Goal: Transaction & Acquisition: Purchase product/service

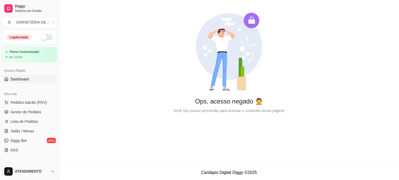
click at [41, 40] on button "button" at bounding box center [47, 37] width 12 height 6
click at [34, 115] on link "Gestor de Pedidos" at bounding box center [29, 112] width 55 height 8
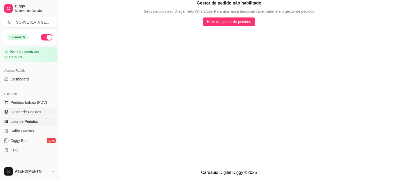
click at [34, 119] on span "Lista de Pedidos" at bounding box center [25, 121] width 28 height 5
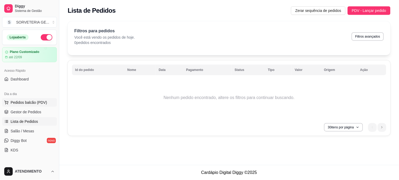
click at [41, 102] on span "Pedidos balcão (PDV)" at bounding box center [29, 102] width 37 height 5
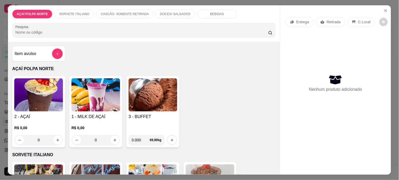
click at [43, 95] on img at bounding box center [38, 94] width 49 height 33
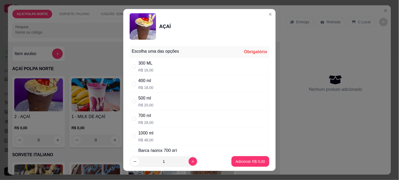
click at [185, 99] on div "500 ml R$ 20,00" at bounding box center [200, 101] width 140 height 17
radio input "true"
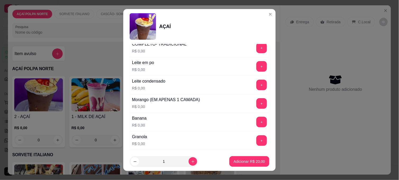
scroll to position [265, 0]
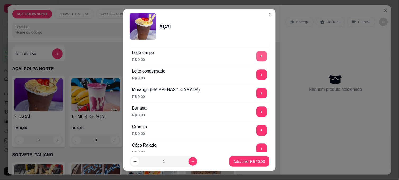
click at [257, 58] on button "+" at bounding box center [262, 56] width 11 height 11
click at [257, 109] on button "+" at bounding box center [262, 112] width 11 height 11
click at [249, 71] on div "Leite condensado R$ 0,00 +" at bounding box center [200, 75] width 140 height 19
click at [257, 75] on button "+" at bounding box center [262, 75] width 11 height 11
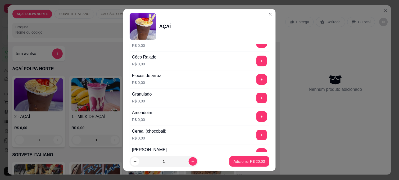
scroll to position [382, 0]
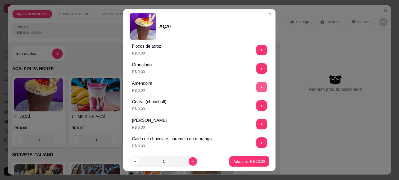
click at [257, 90] on button "+" at bounding box center [262, 87] width 11 height 11
click at [249, 166] on button "Adicionar R$ 20,00" at bounding box center [250, 161] width 40 height 11
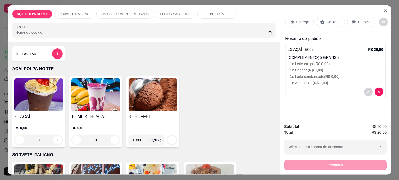
click at [47, 107] on img at bounding box center [38, 94] width 49 height 33
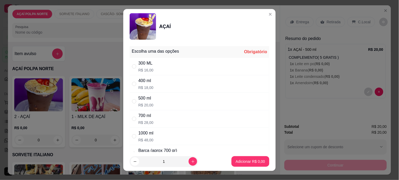
click at [168, 99] on div "500 ml R$ 20,00" at bounding box center [200, 101] width 140 height 17
radio input "true"
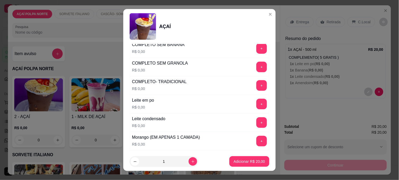
scroll to position [235, 0]
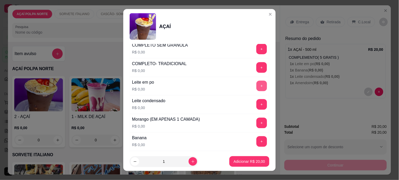
click at [257, 87] on button "+" at bounding box center [262, 86] width 11 height 11
click at [257, 109] on button "+" at bounding box center [262, 105] width 10 height 10
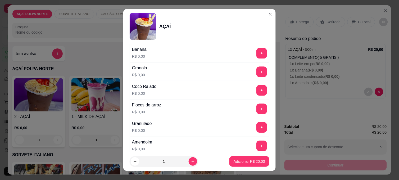
scroll to position [353, 0]
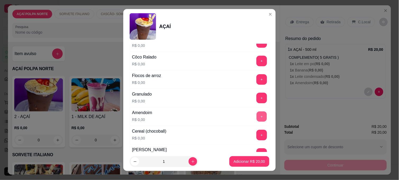
click at [257, 119] on button "+" at bounding box center [262, 117] width 10 height 10
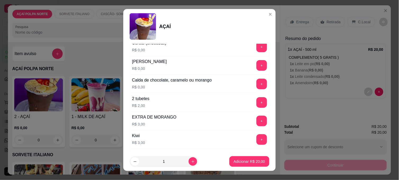
scroll to position [471, 0]
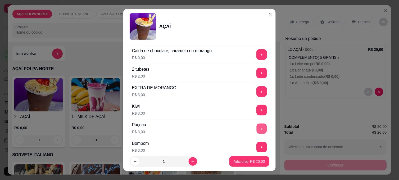
click at [257, 128] on button "+" at bounding box center [262, 129] width 10 height 10
click at [245, 161] on p "Adicionar R$ 23,00" at bounding box center [249, 161] width 31 height 5
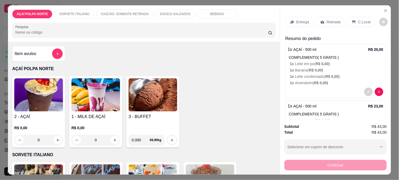
drag, startPoint x: 361, startPoint y: 20, endPoint x: 361, endPoint y: 55, distance: 35.0
click at [361, 20] on p "C.Local" at bounding box center [365, 21] width 12 height 5
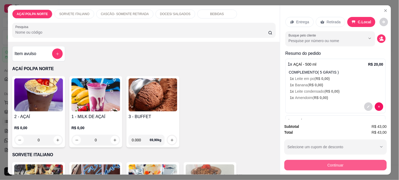
click at [353, 160] on button "Continuar" at bounding box center [336, 165] width 103 height 11
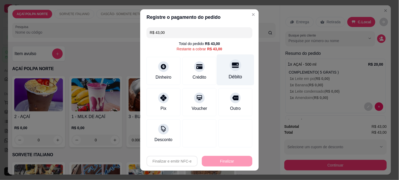
click at [235, 66] on div at bounding box center [236, 65] width 12 height 12
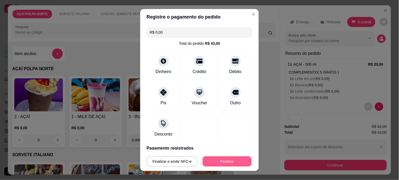
click at [240, 160] on button "Finalizar" at bounding box center [227, 162] width 49 height 10
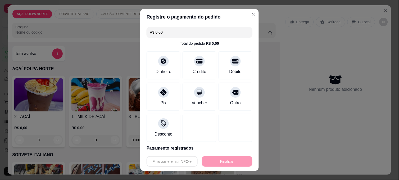
type input "-R$ 43,00"
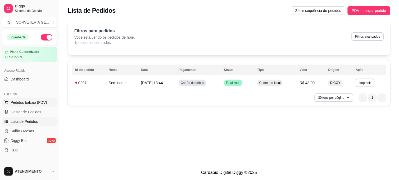
click at [29, 101] on span "Pedidos balcão (PDV)" at bounding box center [29, 102] width 37 height 5
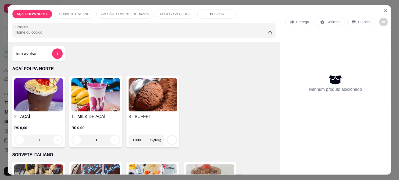
click at [48, 101] on img at bounding box center [38, 94] width 49 height 33
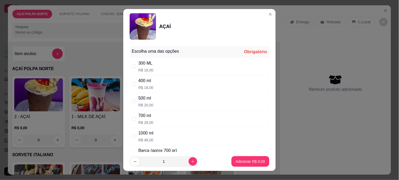
click at [161, 84] on div "400 ml R$ 18,00" at bounding box center [200, 83] width 140 height 17
radio input "true"
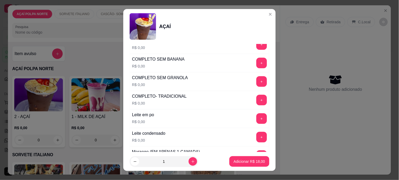
scroll to position [206, 0]
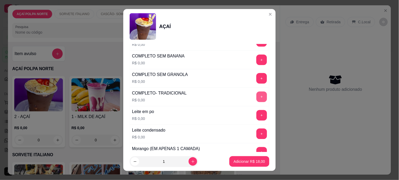
click at [257, 98] on button "+" at bounding box center [262, 97] width 11 height 11
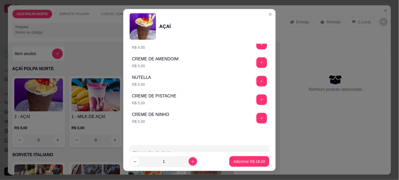
scroll to position [684, 0]
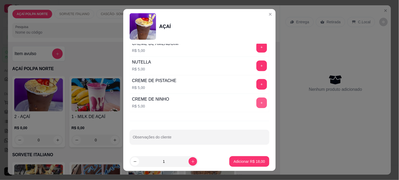
click at [257, 104] on button "+" at bounding box center [262, 103] width 11 height 11
click at [257, 67] on button "+" at bounding box center [262, 66] width 11 height 11
click at [242, 163] on p "Adicionar R$ 28,00" at bounding box center [250, 161] width 32 height 5
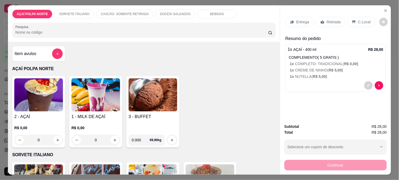
click at [41, 98] on img at bounding box center [38, 94] width 49 height 33
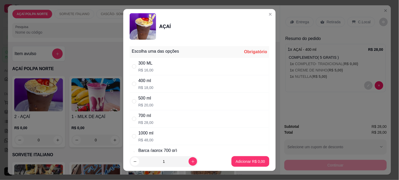
click at [159, 90] on div "400 ml R$ 18,00" at bounding box center [200, 83] width 140 height 17
radio input "true"
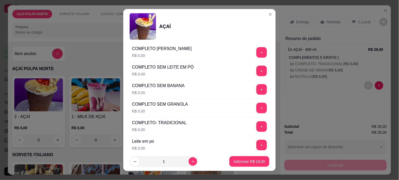
scroll to position [176, 0]
click at [257, 108] on button "+" at bounding box center [262, 108] width 11 height 11
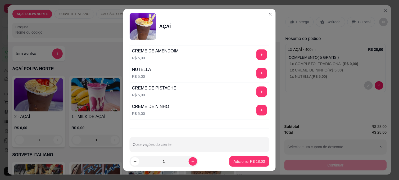
scroll to position [677, 0]
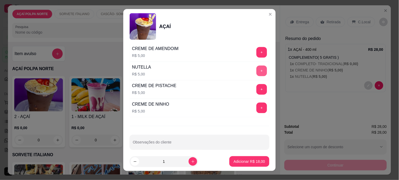
click at [257, 74] on button "+" at bounding box center [262, 71] width 11 height 11
click at [257, 109] on button "+" at bounding box center [262, 108] width 11 height 11
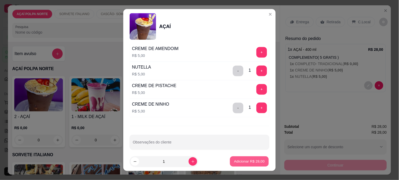
click at [250, 160] on p "Adicionar R$ 28,00" at bounding box center [249, 161] width 31 height 5
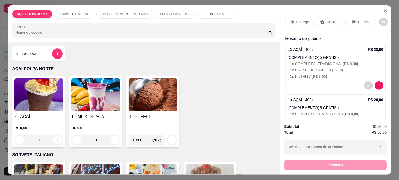
click at [329, 21] on p "Retirada" at bounding box center [334, 21] width 14 height 5
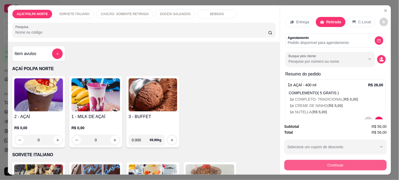
click at [366, 166] on button "Continuar" at bounding box center [336, 165] width 103 height 11
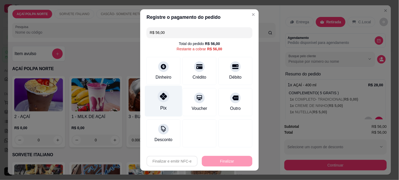
click at [160, 98] on icon at bounding box center [163, 96] width 7 height 7
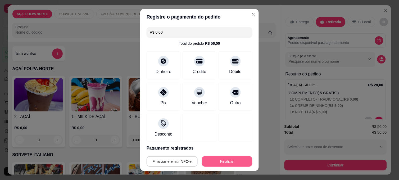
click at [229, 158] on button "Finalizar" at bounding box center [227, 161] width 51 height 11
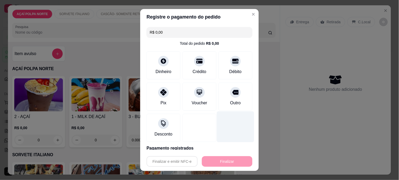
type input "-R$ 56,00"
